Goal: Download file/media

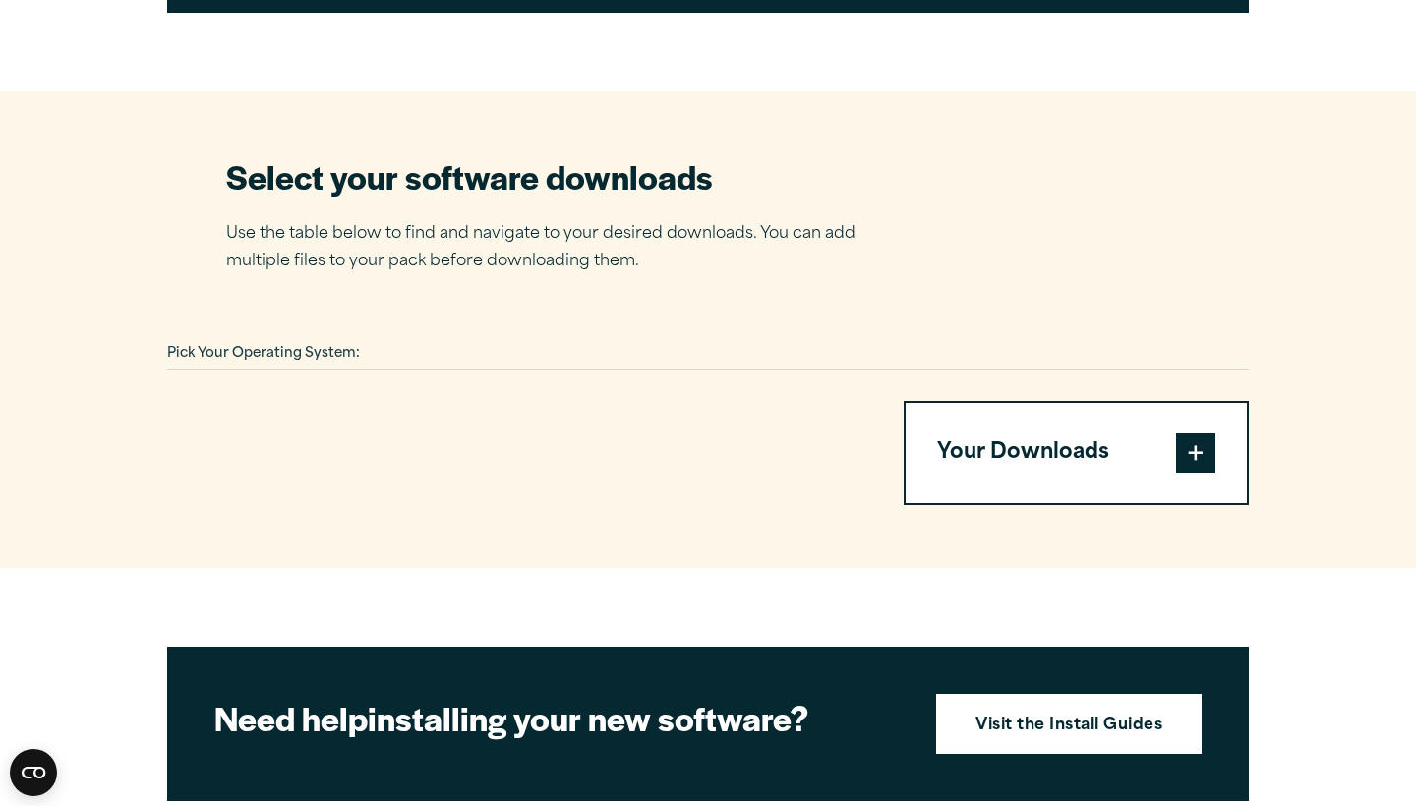
scroll to position [1234, 0]
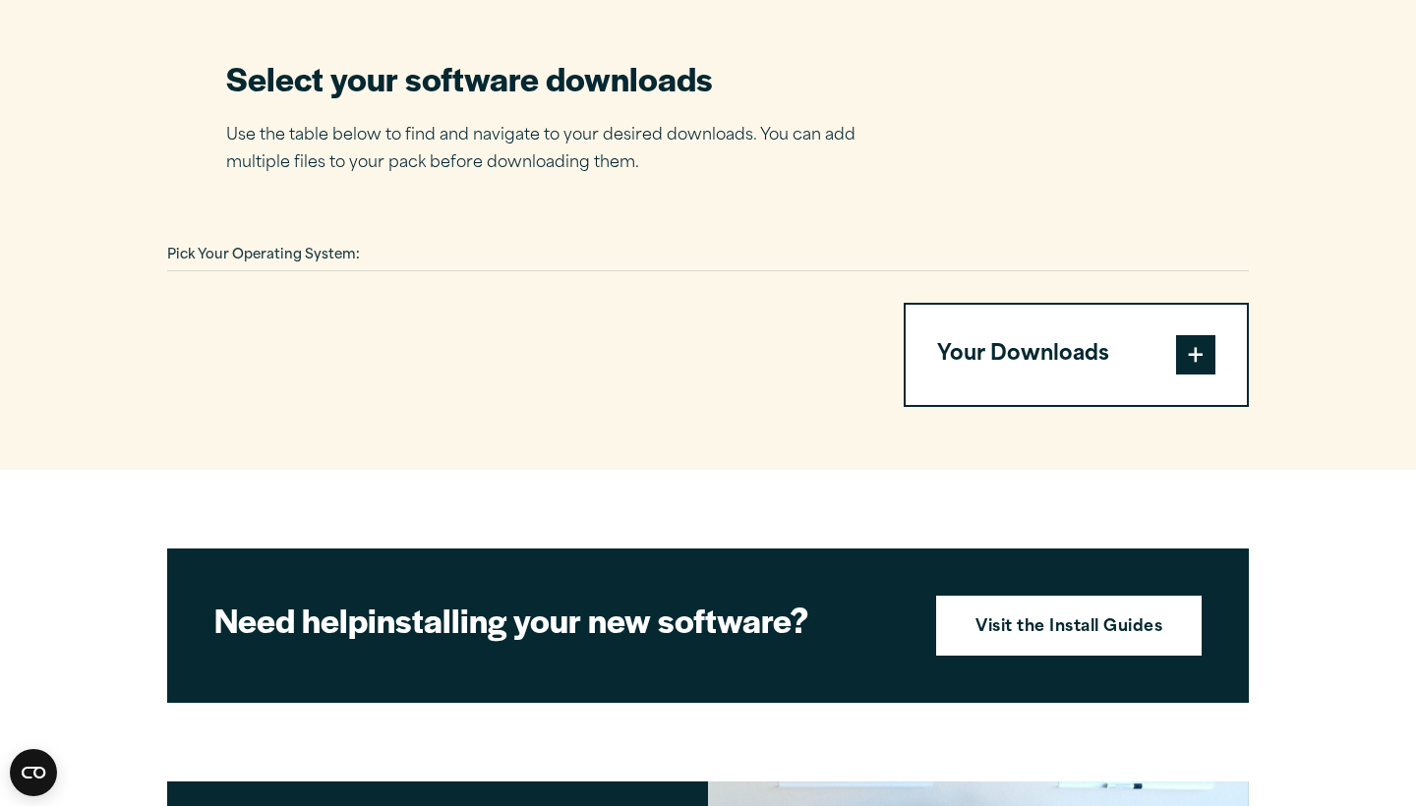
click at [337, 241] on div "Pick Your Operating System:" at bounding box center [707, 256] width 1081 height 30
click at [1037, 357] on button "Your Downloads" at bounding box center [1075, 355] width 341 height 100
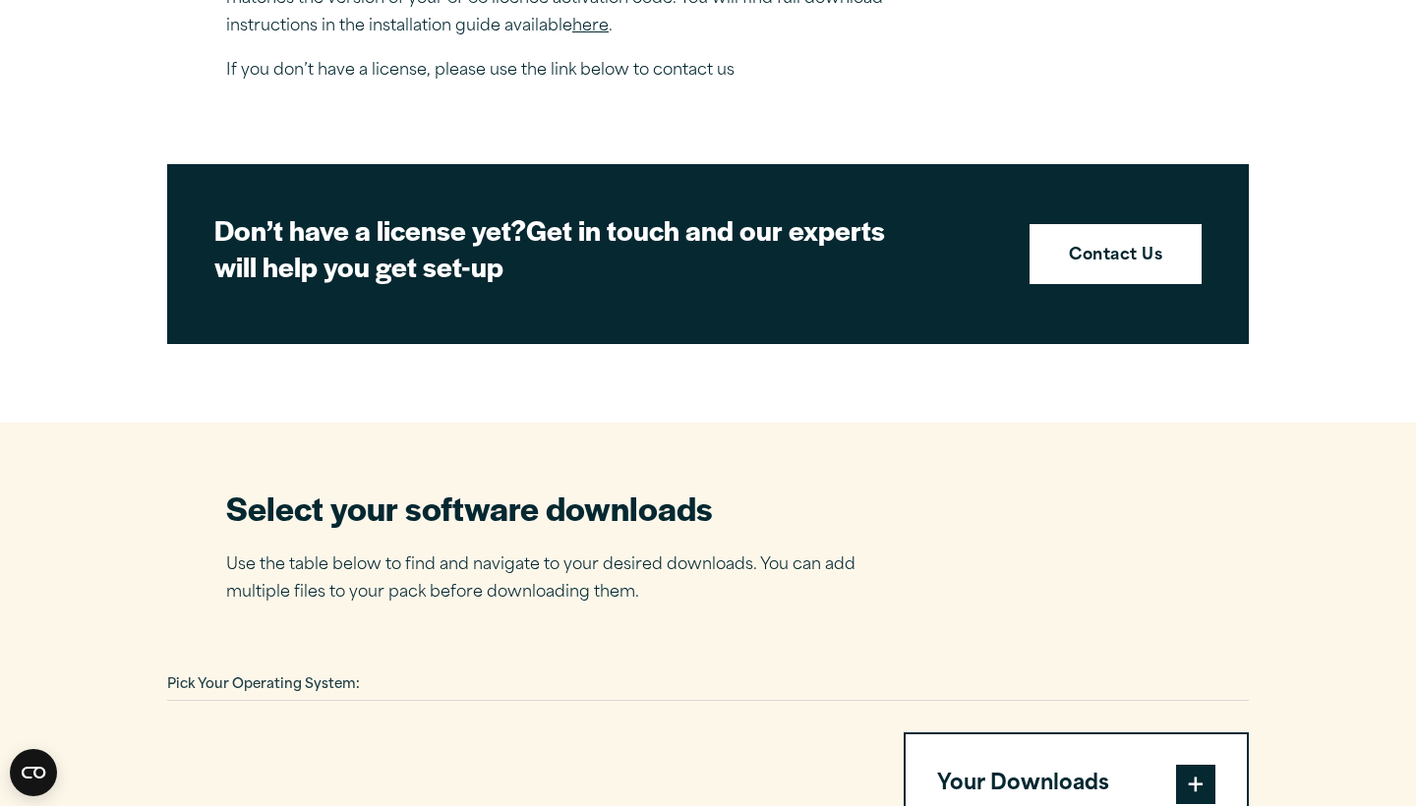
scroll to position [949, 0]
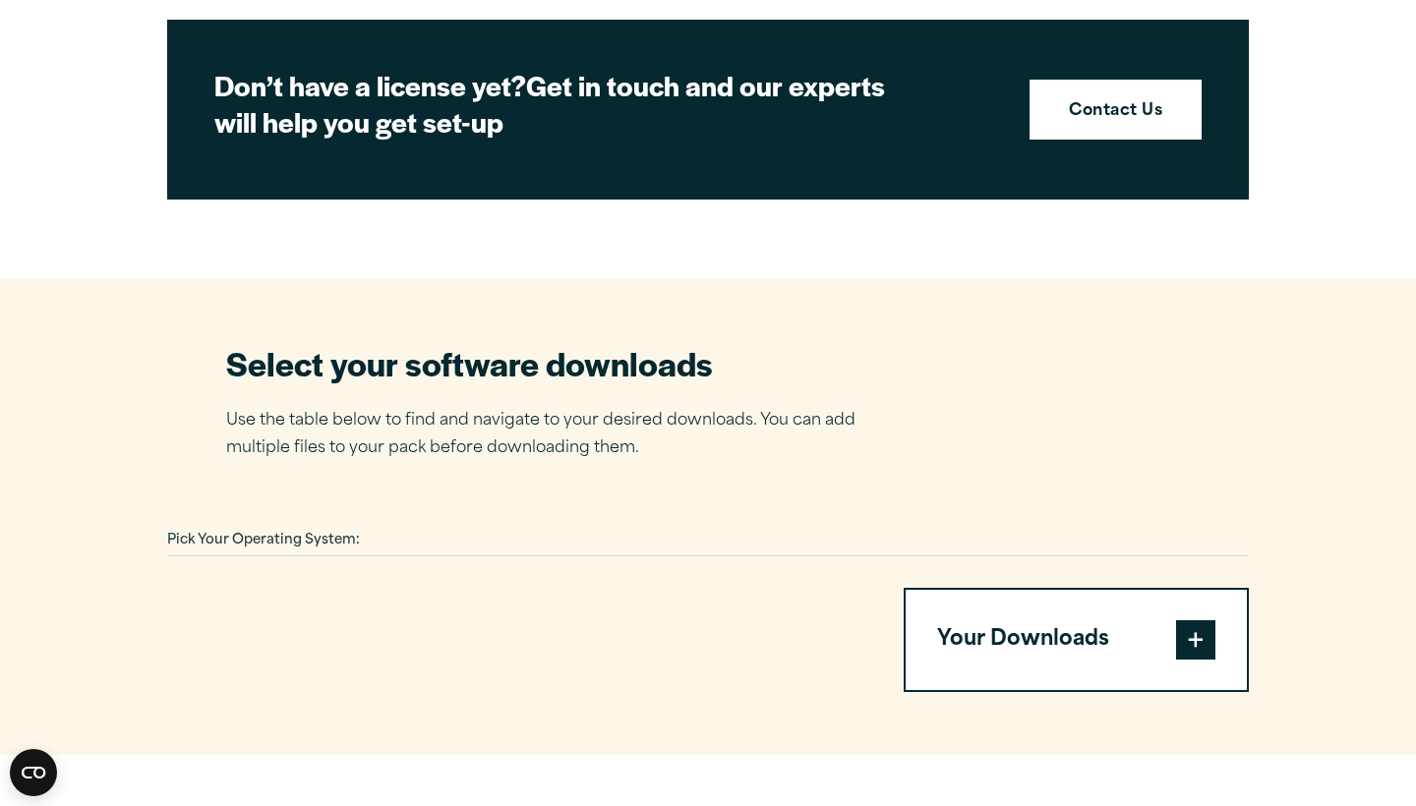
click at [637, 422] on p "Use the table below to find and navigate to your desired downloads. You can add…" at bounding box center [555, 435] width 659 height 57
click at [564, 506] on section "Select your software downloads Use the table below to find and navigate to your…" at bounding box center [708, 516] width 1416 height 477
click at [557, 535] on div "Pick Your Operating System:" at bounding box center [707, 541] width 1081 height 30
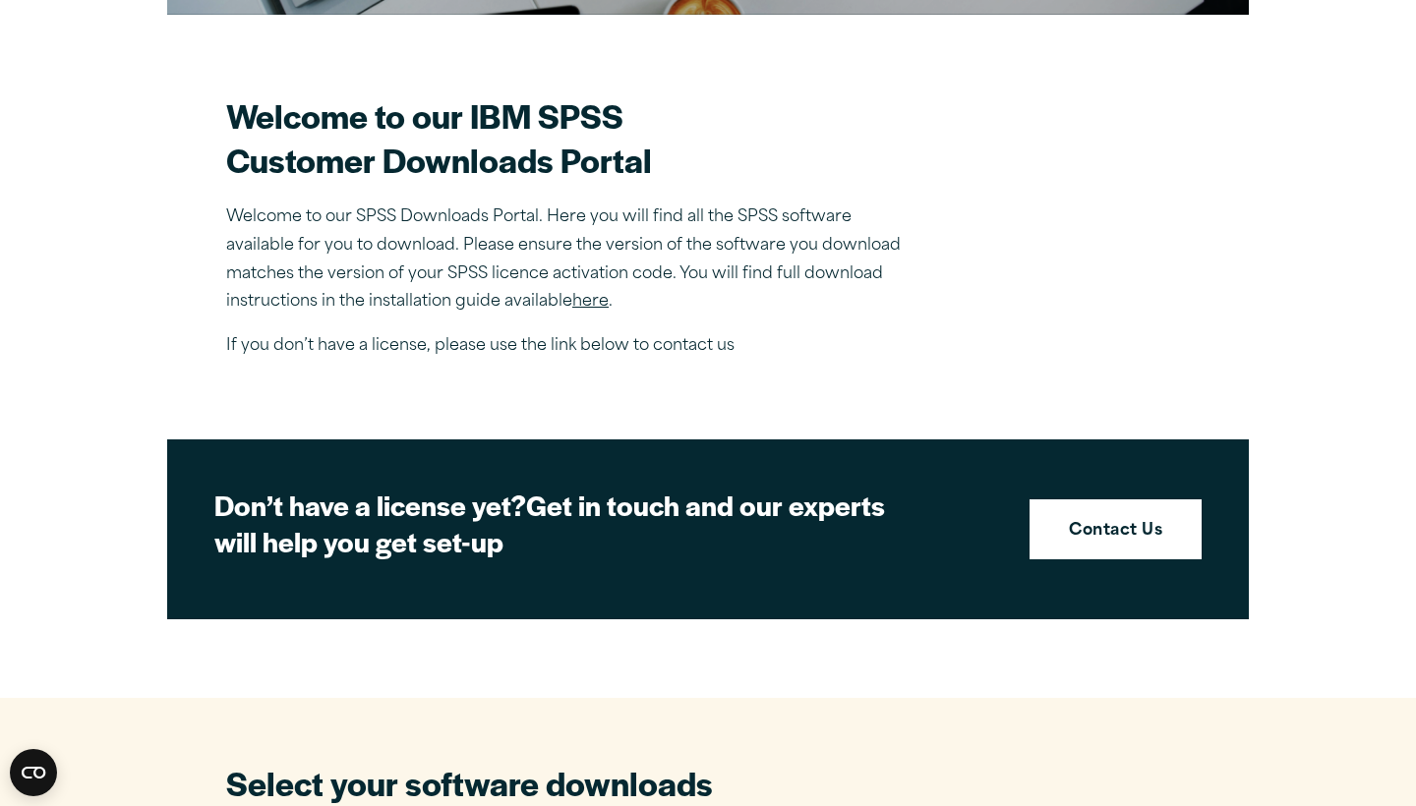
click at [591, 306] on link "here" at bounding box center [590, 302] width 36 height 16
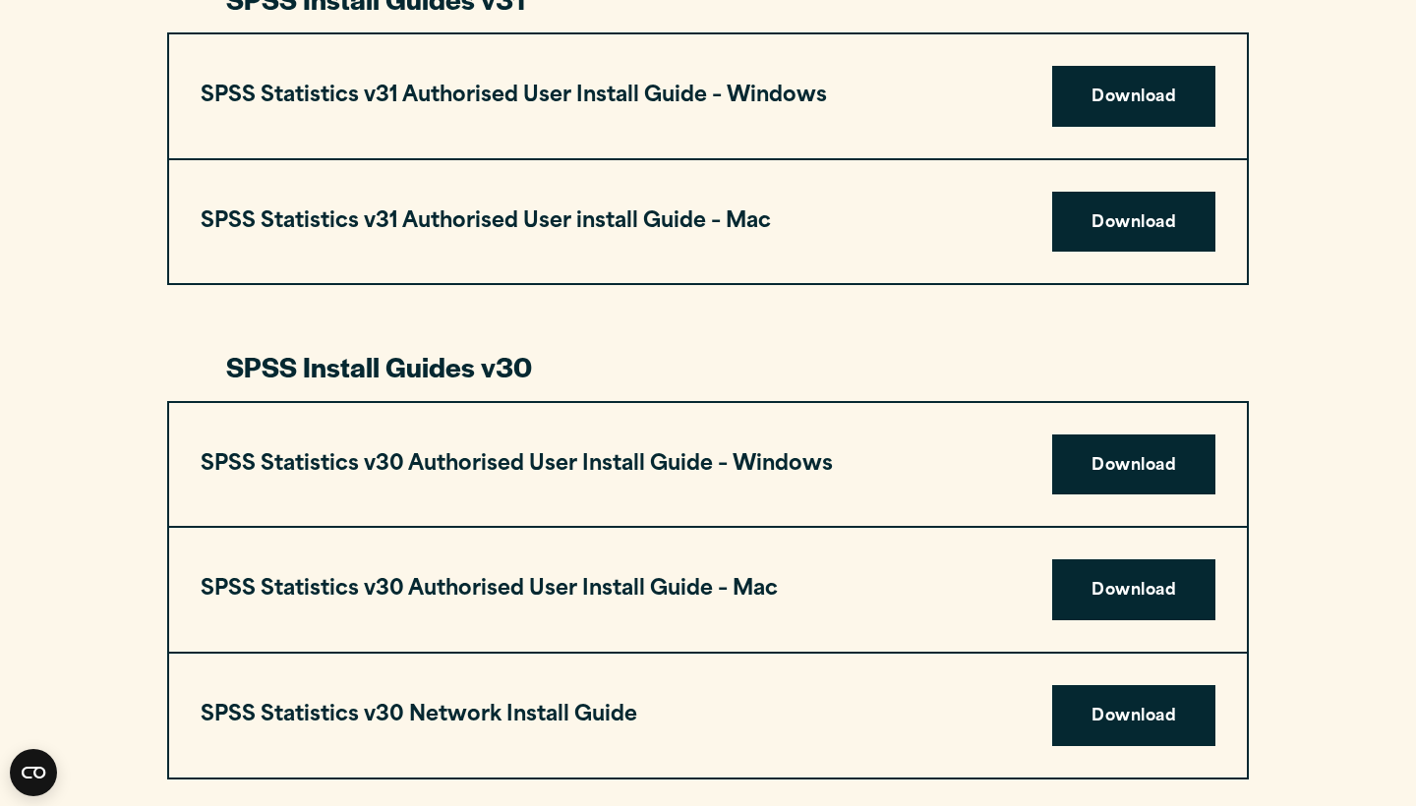
scroll to position [1124, 0]
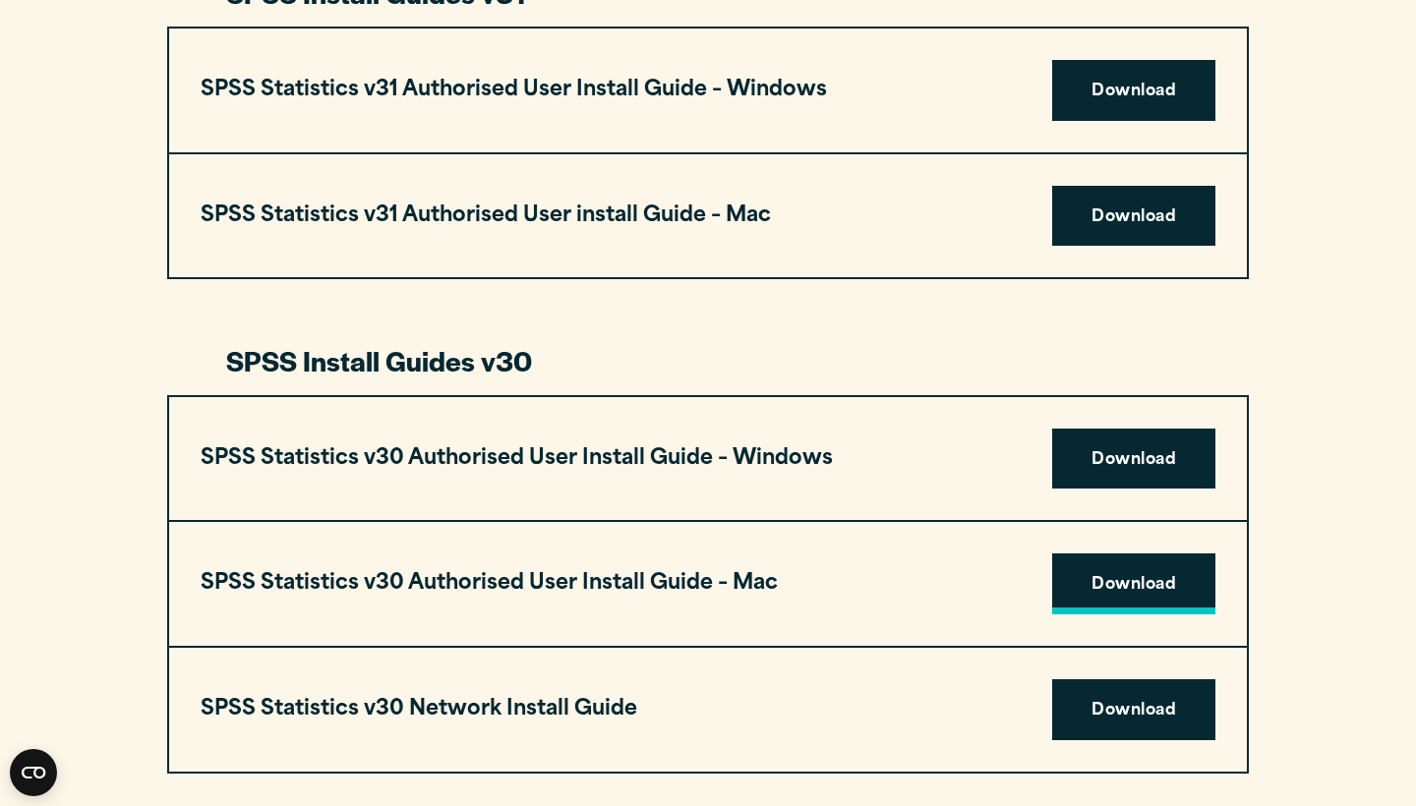
click at [1116, 581] on link "Download" at bounding box center [1133, 583] width 163 height 61
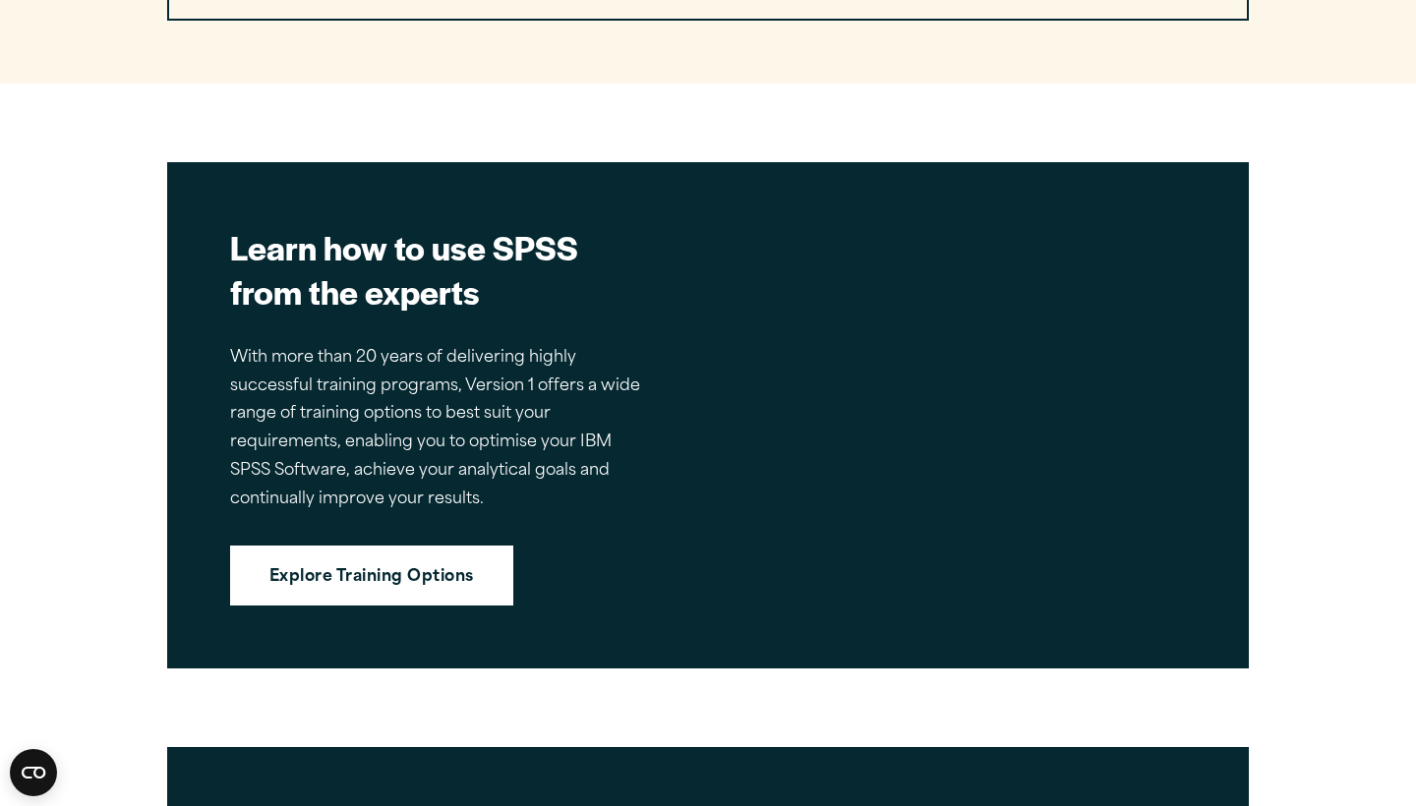
scroll to position [4848, 0]
